Goal: Check status: Check status

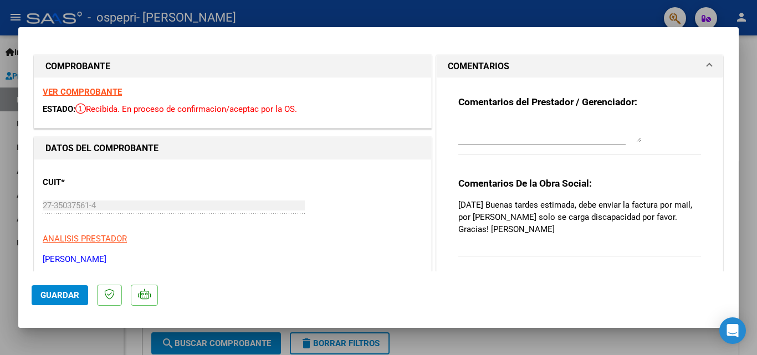
click at [656, 340] on div at bounding box center [378, 177] width 757 height 355
type input "$ 0,00"
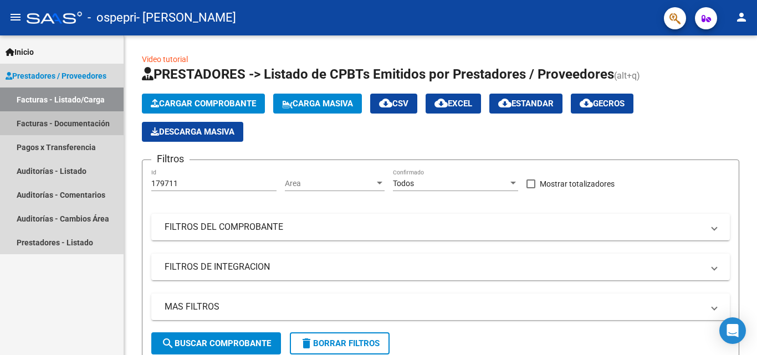
click at [41, 131] on link "Facturas - Documentación" at bounding box center [62, 123] width 124 height 24
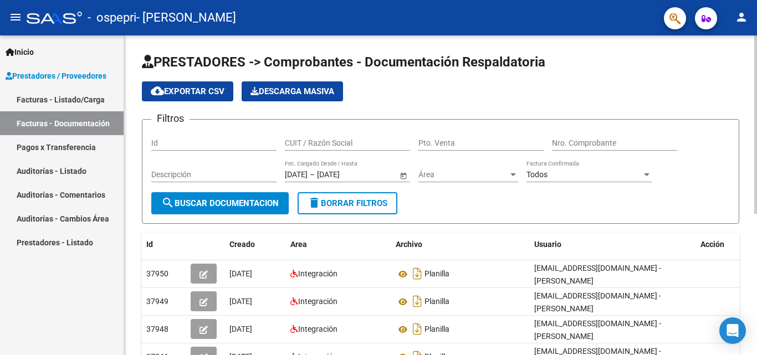
scroll to position [253, 0]
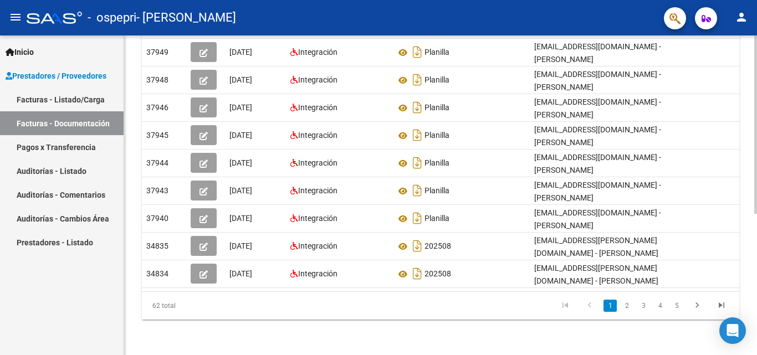
click at [757, 338] on div at bounding box center [755, 195] width 3 height 320
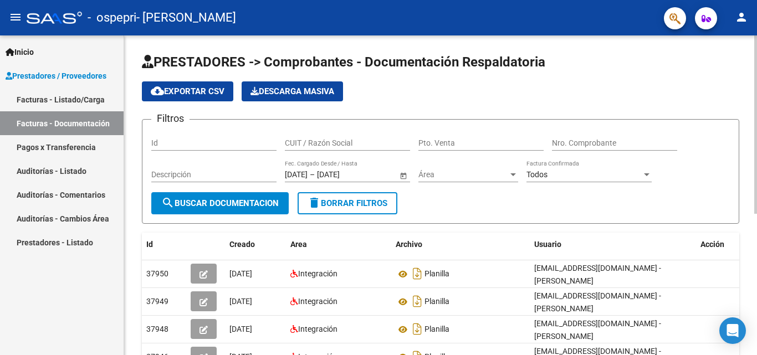
click at [757, 160] on div at bounding box center [755, 195] width 3 height 320
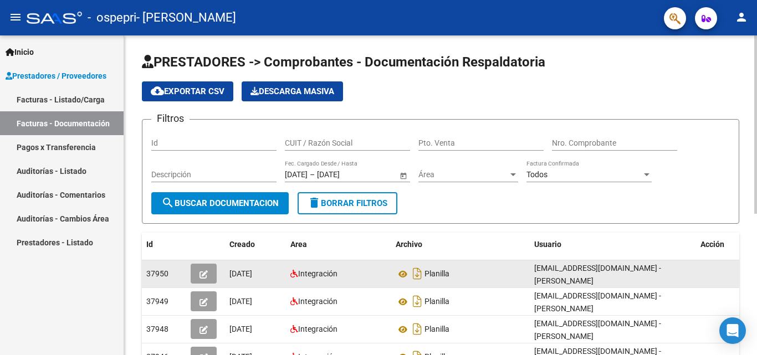
click at [167, 274] on span "37950" at bounding box center [157, 273] width 22 height 9
click at [202, 272] on icon "button" at bounding box center [204, 275] width 8 height 8
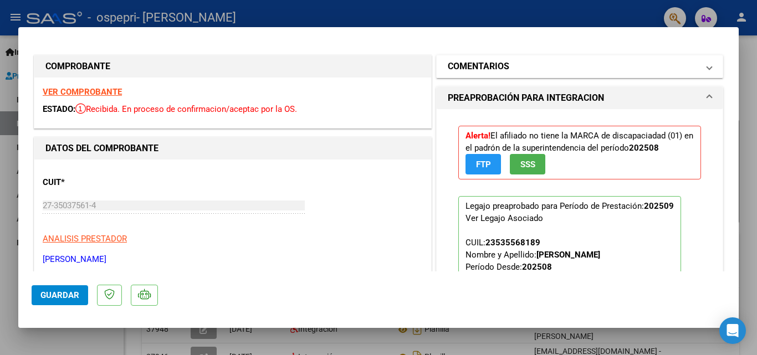
click at [490, 68] on h1 "COMENTARIOS" at bounding box center [479, 66] width 62 height 13
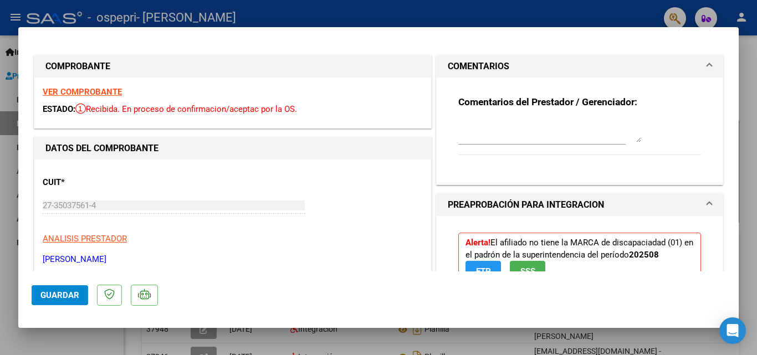
click at [490, 68] on h1 "COMENTARIOS" at bounding box center [479, 66] width 62 height 13
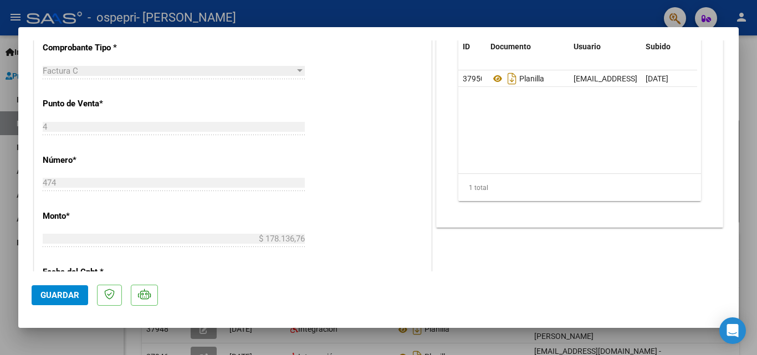
scroll to position [605, 0]
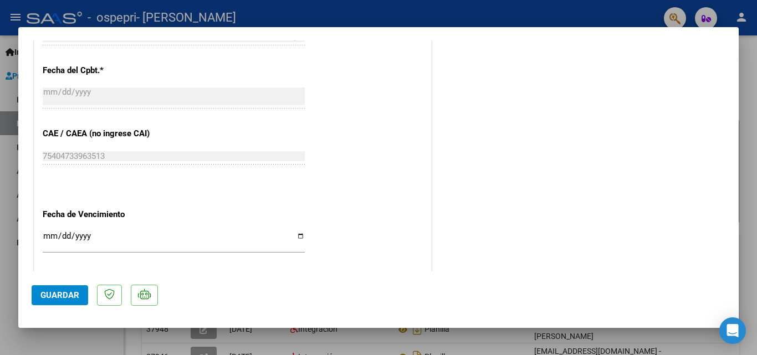
click at [754, 64] on div at bounding box center [378, 177] width 757 height 355
type input "$ 0,00"
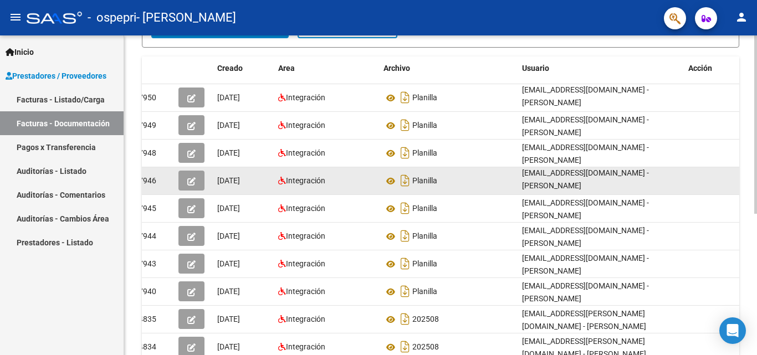
scroll to position [171, 0]
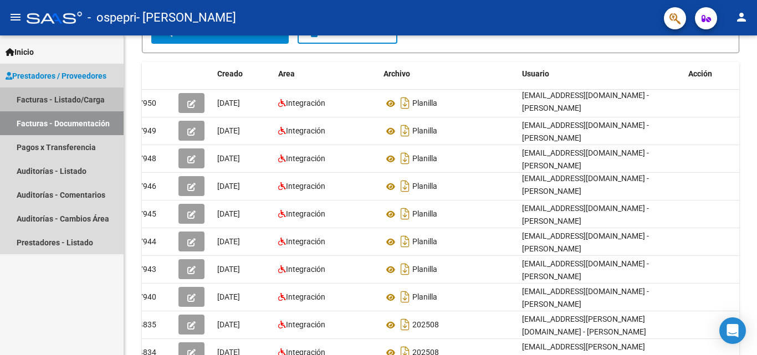
click at [51, 98] on link "Facturas - Listado/Carga" at bounding box center [62, 100] width 124 height 24
